Goal: Check status: Check status

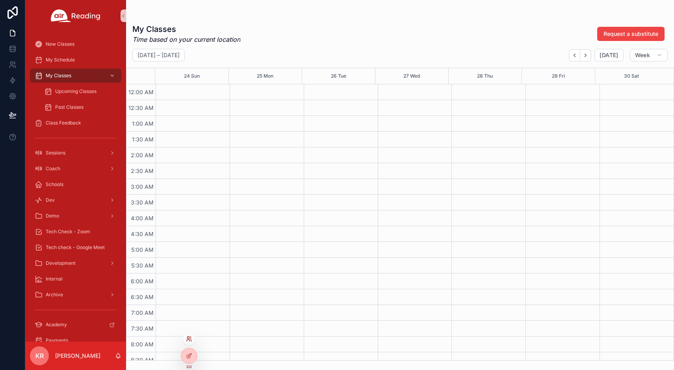
click at [188, 340] on icon at bounding box center [189, 338] width 6 height 6
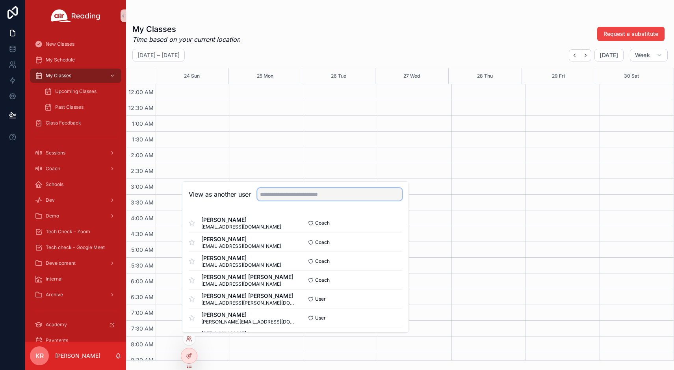
click at [314, 199] on input "text" at bounding box center [329, 194] width 145 height 13
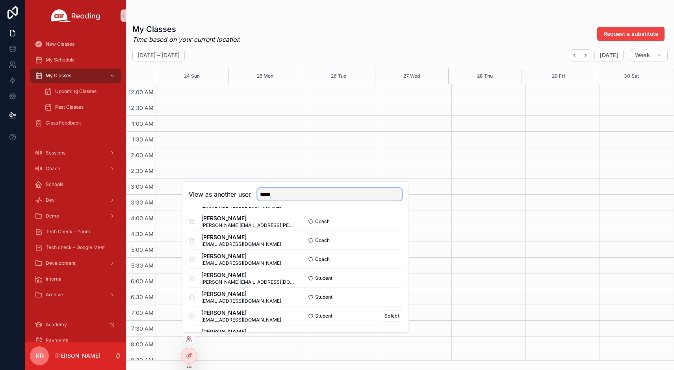
scroll to position [79, 0]
type input "*****"
click at [383, 296] on button "Select" at bounding box center [392, 295] width 20 height 11
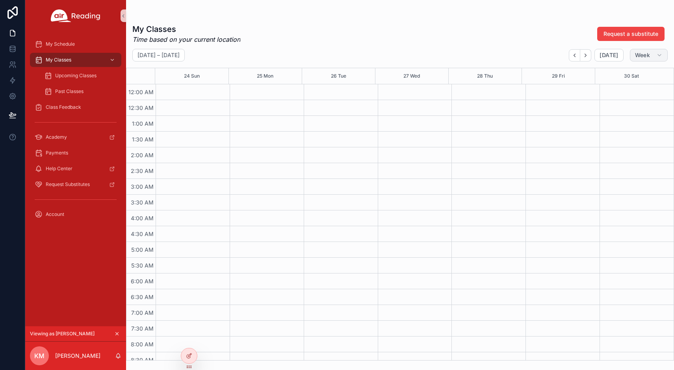
click at [639, 60] on button "Week" at bounding box center [649, 55] width 38 height 13
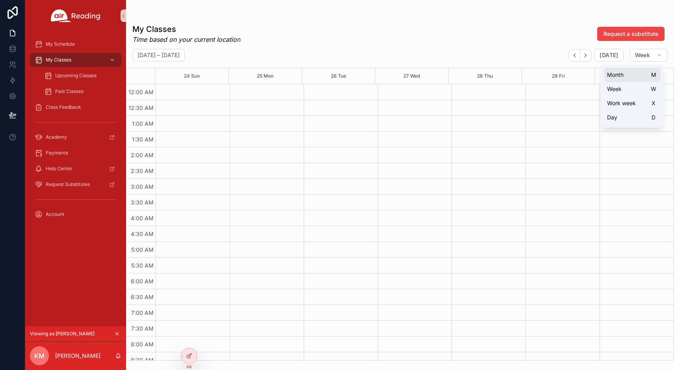
click at [623, 75] on span "Month" at bounding box center [615, 75] width 17 height 8
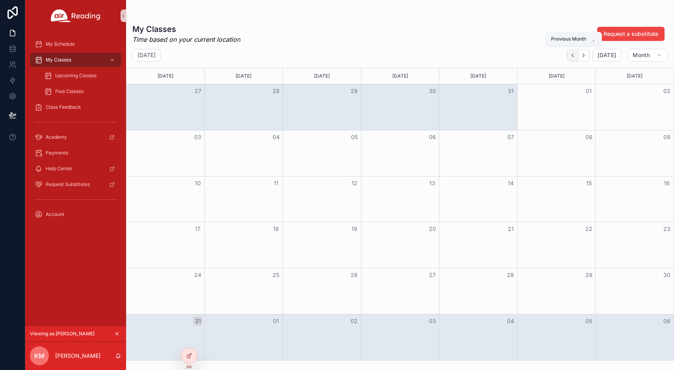
click at [573, 55] on icon "Back" at bounding box center [572, 55] width 6 height 6
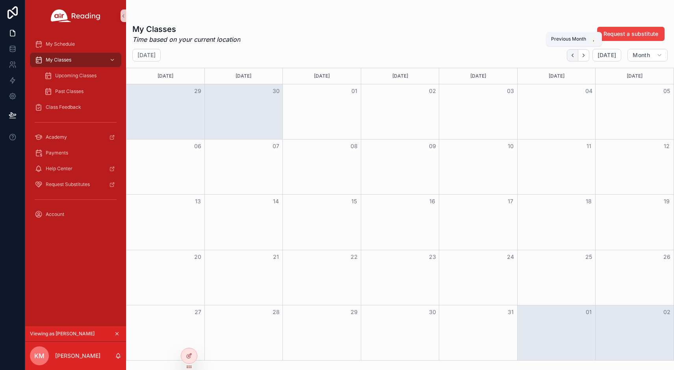
click at [573, 56] on icon "Back" at bounding box center [572, 55] width 6 height 6
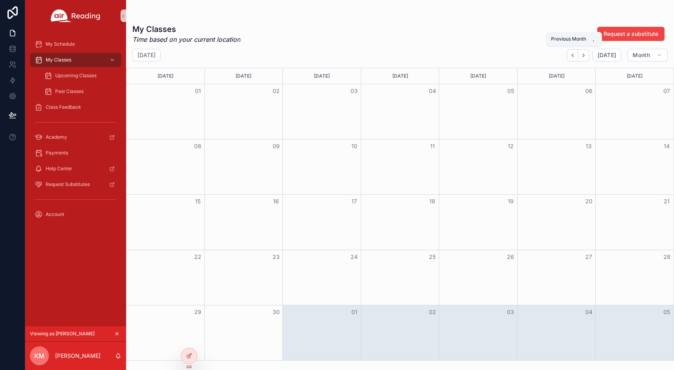
click at [573, 56] on icon "Back" at bounding box center [572, 55] width 6 height 6
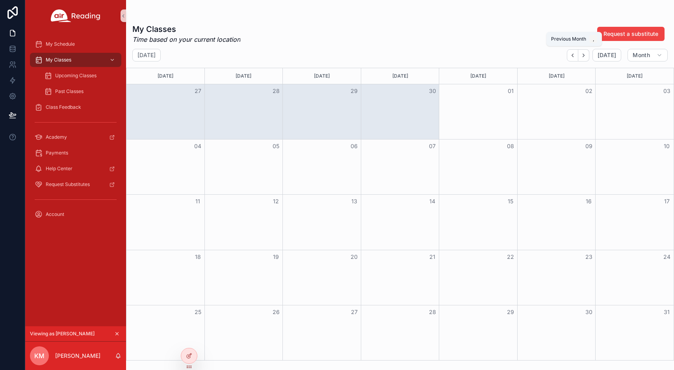
click at [573, 56] on icon "Back" at bounding box center [572, 55] width 6 height 6
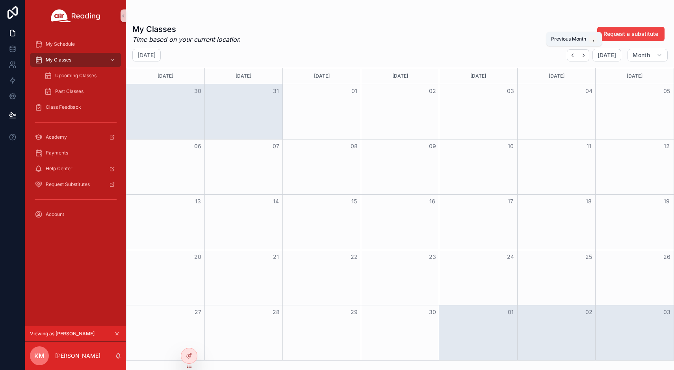
click at [573, 56] on icon "Back" at bounding box center [572, 55] width 6 height 6
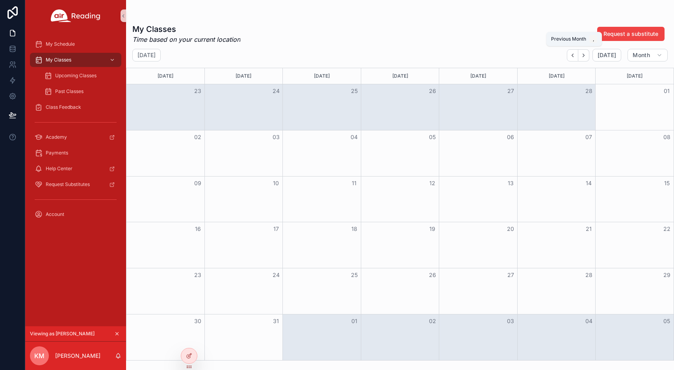
click at [573, 56] on icon "Back" at bounding box center [572, 55] width 6 height 6
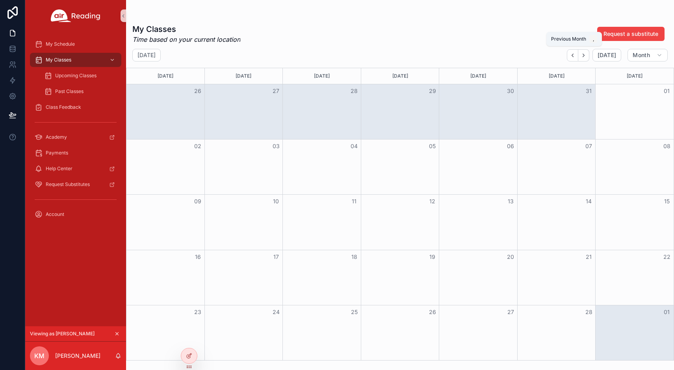
click at [573, 56] on icon "Back" at bounding box center [572, 55] width 6 height 6
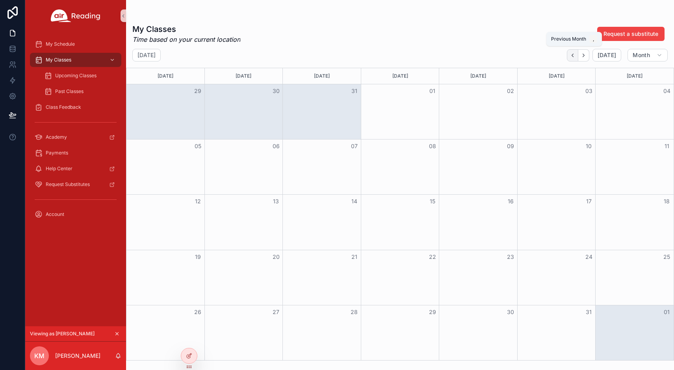
click at [573, 56] on icon "Back" at bounding box center [572, 55] width 6 height 6
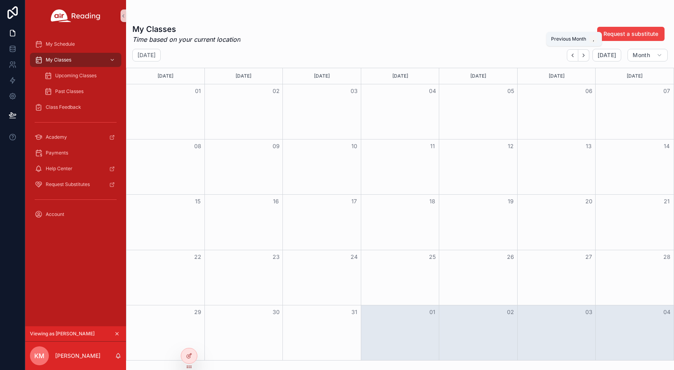
click at [573, 56] on icon "Back" at bounding box center [572, 55] width 6 height 6
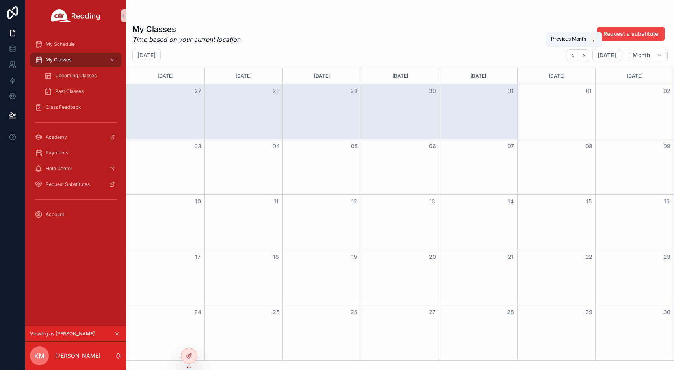
click at [573, 56] on icon "Back" at bounding box center [572, 55] width 6 height 6
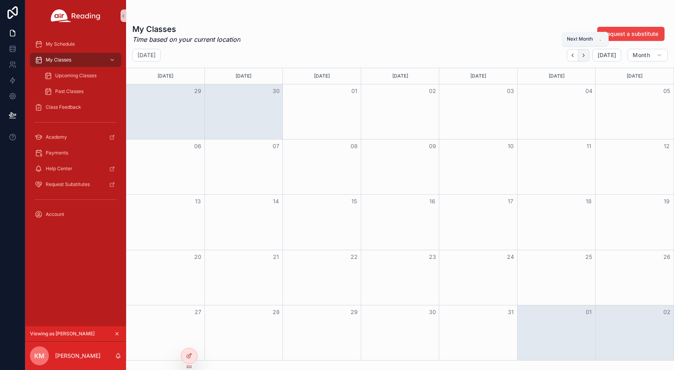
click at [584, 57] on icon "Next" at bounding box center [583, 55] width 6 height 6
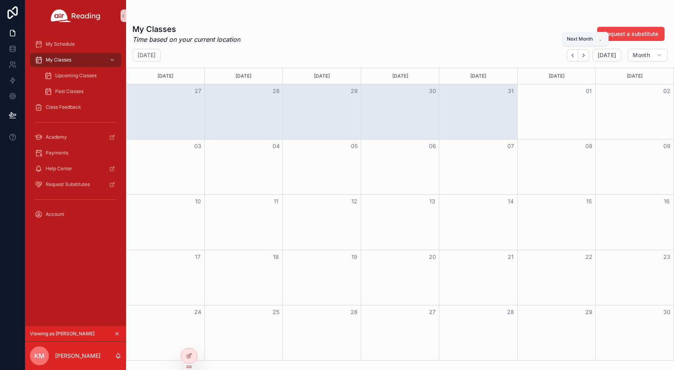
click at [584, 57] on icon "Next" at bounding box center [583, 55] width 6 height 6
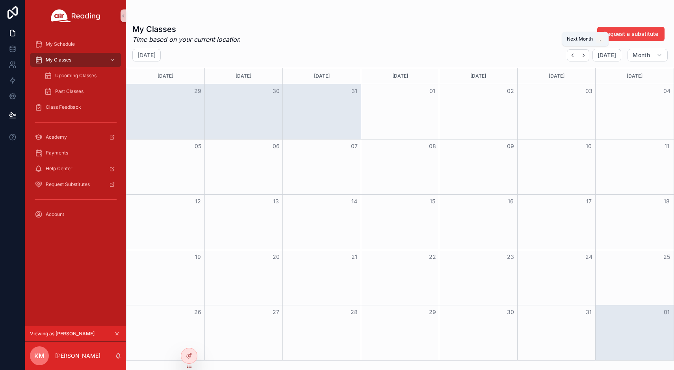
click at [584, 57] on icon "Next" at bounding box center [583, 55] width 6 height 6
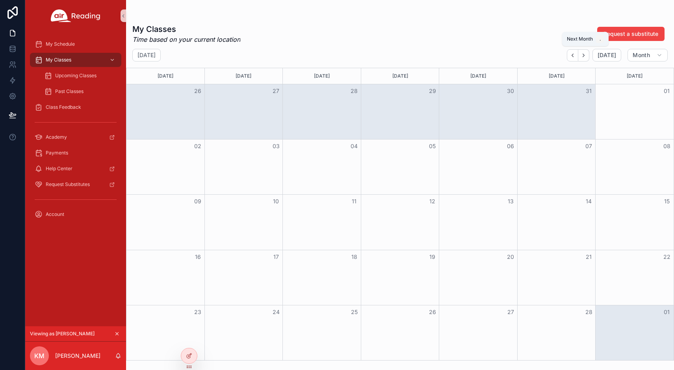
click at [584, 57] on icon "Next" at bounding box center [583, 55] width 6 height 6
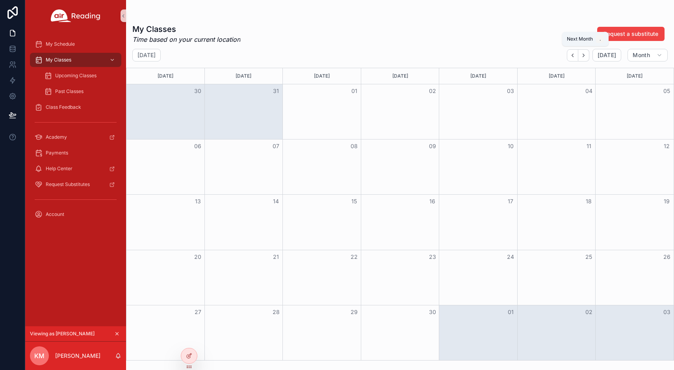
click at [584, 57] on icon "Next" at bounding box center [583, 55] width 6 height 6
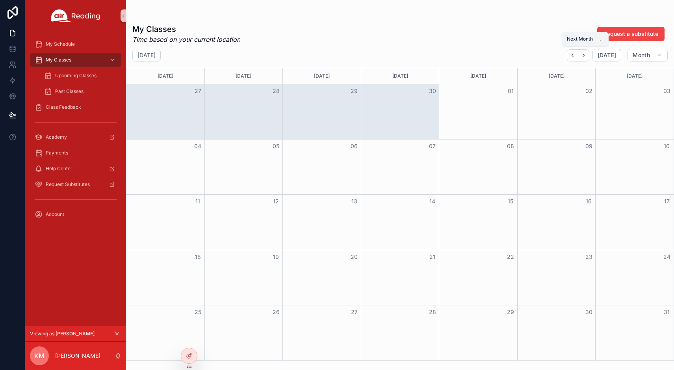
click at [584, 57] on icon "Next" at bounding box center [583, 55] width 6 height 6
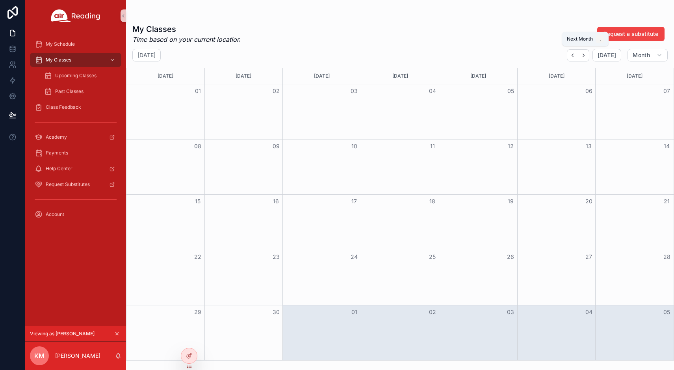
click at [584, 57] on icon "Next" at bounding box center [583, 55] width 6 height 6
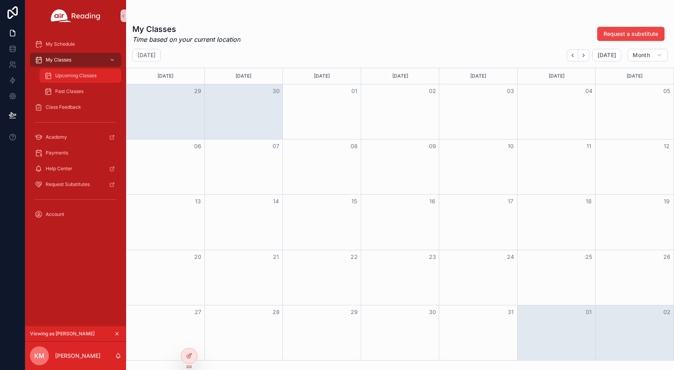
click at [78, 78] on span "Upcoming Classes" at bounding box center [75, 75] width 41 height 6
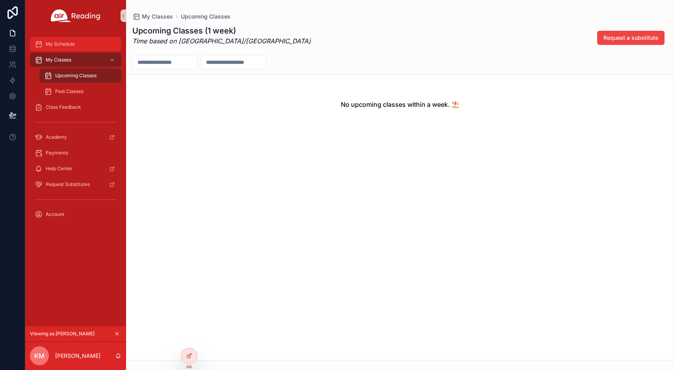
click at [67, 47] on span "My Schedule" at bounding box center [60, 44] width 29 height 6
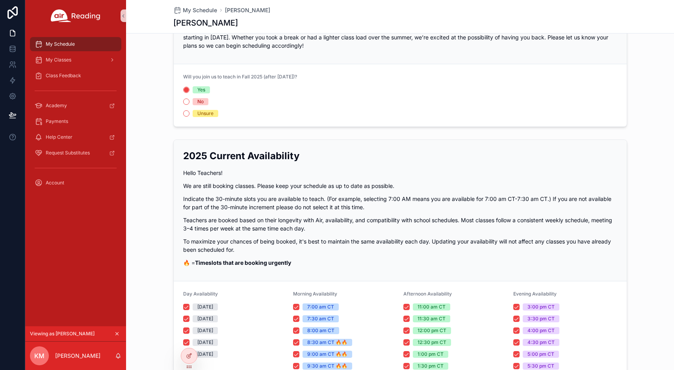
scroll to position [39, 0]
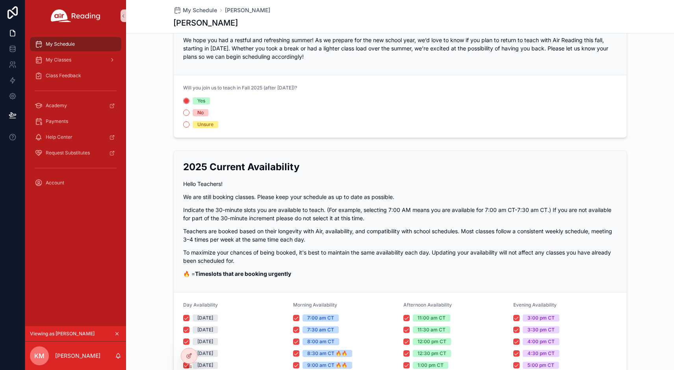
click at [117, 335] on icon "scrollable content" at bounding box center [117, 334] width 6 height 6
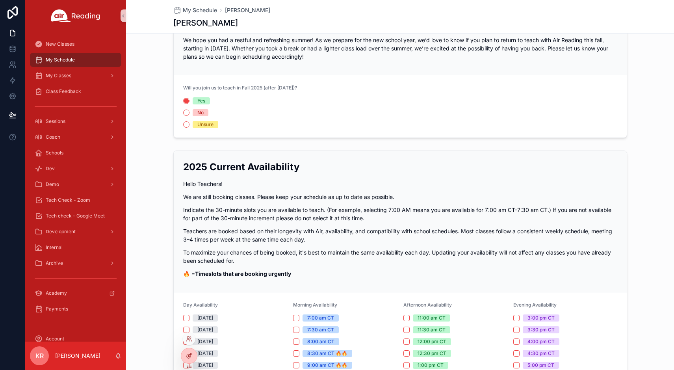
click at [187, 354] on icon at bounding box center [189, 355] width 6 height 6
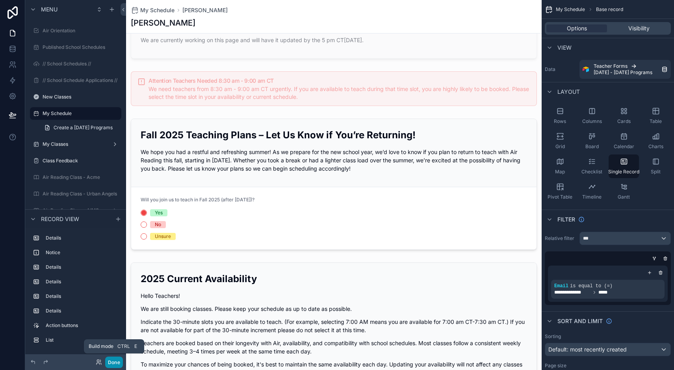
click at [114, 363] on button "Done" at bounding box center [114, 361] width 18 height 11
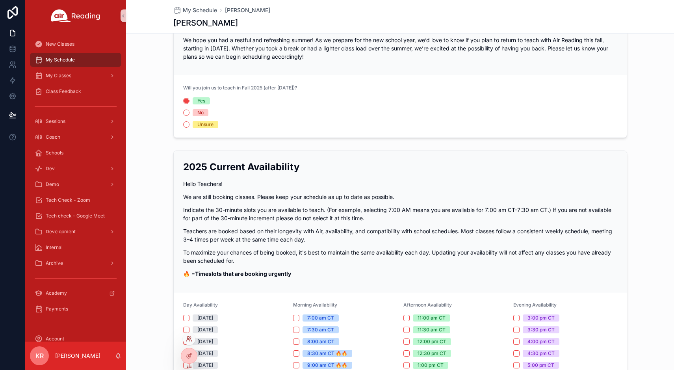
click at [190, 341] on icon at bounding box center [189, 338] width 6 height 6
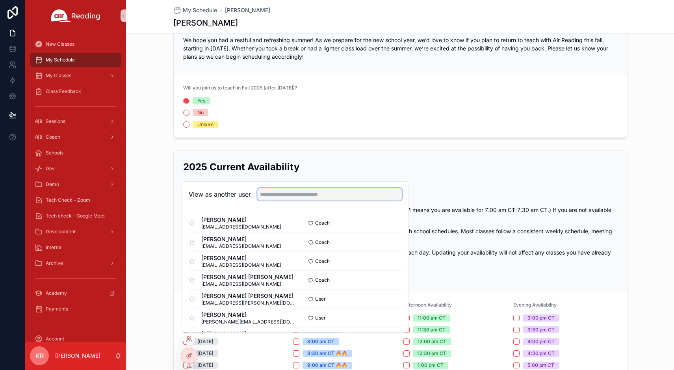
click at [291, 196] on input "text" at bounding box center [329, 194] width 145 height 13
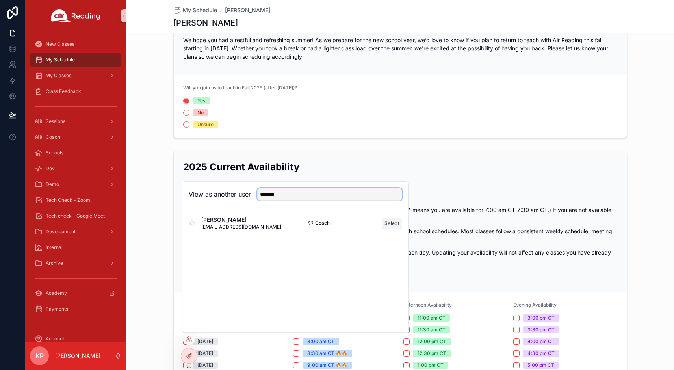
type input "*******"
click at [392, 223] on button "Select" at bounding box center [392, 222] width 20 height 11
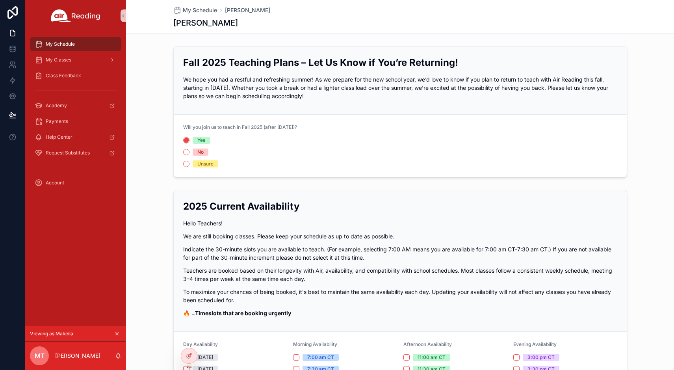
click at [117, 334] on icon "scrollable content" at bounding box center [117, 334] width 6 height 6
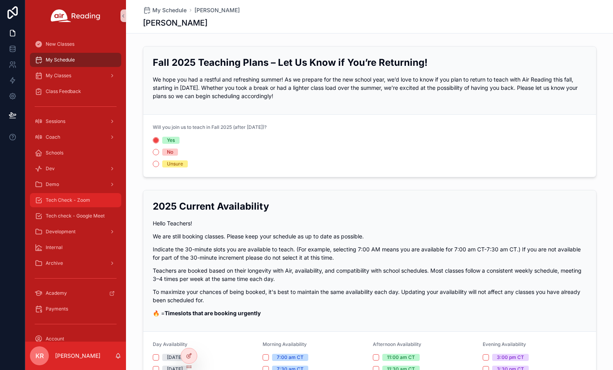
click at [78, 204] on div "Tech Check - Zoom" at bounding box center [76, 200] width 82 height 13
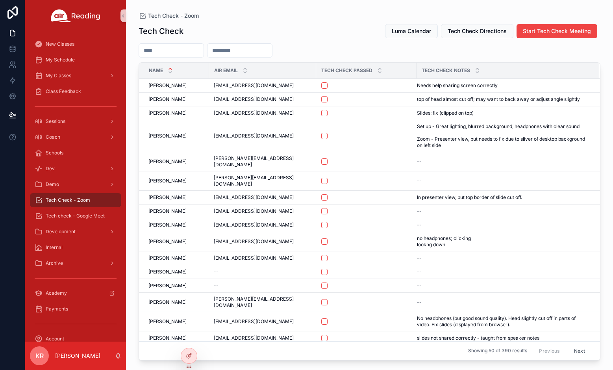
click at [192, 47] on input "scrollable content" at bounding box center [171, 50] width 65 height 11
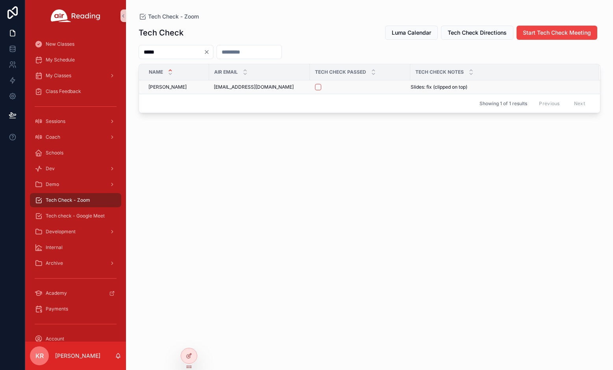
type input "*****"
click at [317, 88] on button "scrollable content" at bounding box center [318, 87] width 6 height 6
click at [72, 218] on span "Tech check - Google Meet" at bounding box center [75, 216] width 59 height 6
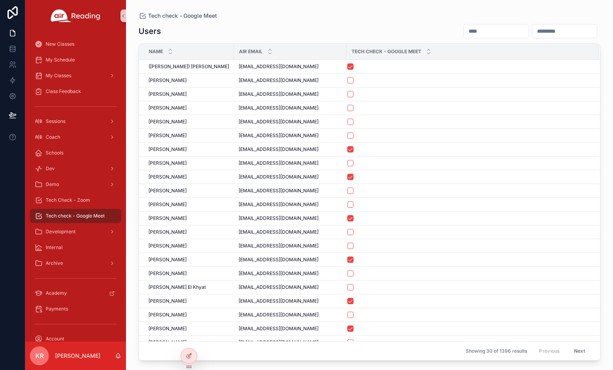
click at [464, 32] on input "scrollable content" at bounding box center [496, 31] width 65 height 11
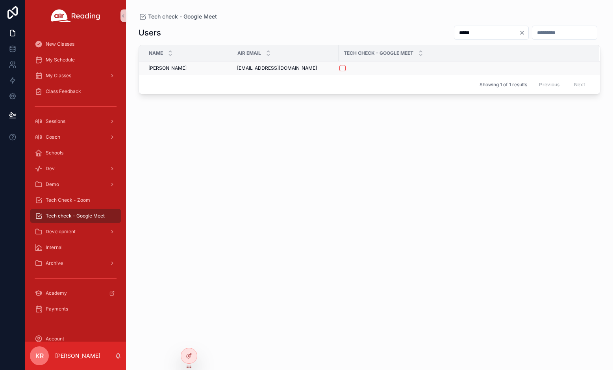
type input "*****"
click at [343, 70] on button "scrollable content" at bounding box center [342, 68] width 6 height 6
click at [72, 201] on span "Tech Check - Zoom" at bounding box center [68, 200] width 44 height 6
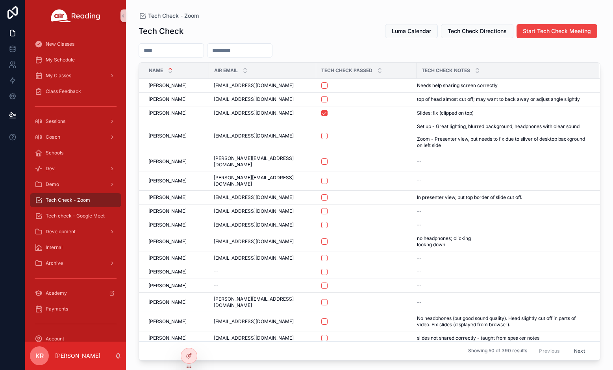
click at [182, 48] on input "scrollable content" at bounding box center [171, 50] width 65 height 11
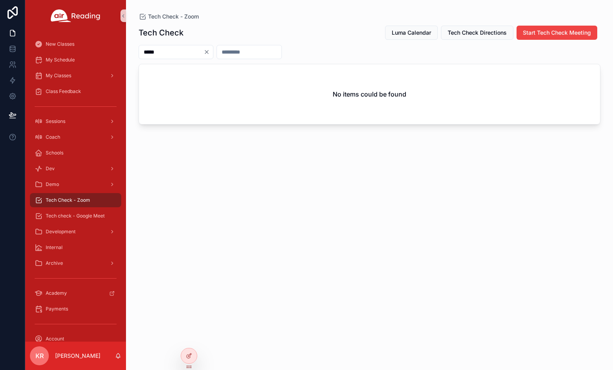
type input "*****"
click at [210, 53] on icon "Clear" at bounding box center [207, 52] width 6 height 6
